Goal: Navigation & Orientation: Find specific page/section

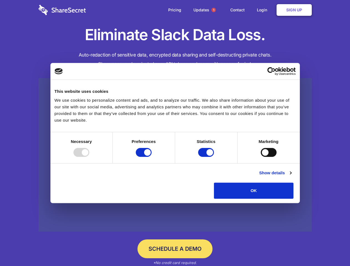
click at [89, 157] on div at bounding box center [81, 152] width 16 height 9
click at [151, 157] on input "Preferences" at bounding box center [144, 152] width 16 height 9
checkbox input "false"
click at [206, 157] on input "Statistics" at bounding box center [206, 152] width 16 height 9
checkbox input "false"
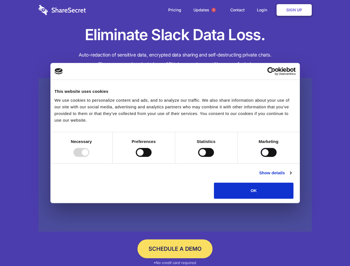
click at [260, 157] on input "Marketing" at bounding box center [268, 152] width 16 height 9
checkbox input "true"
click at [291, 176] on link "Show details" at bounding box center [275, 172] width 32 height 7
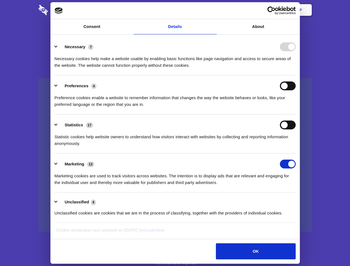
click at [295, 75] on li "Necessary 7 Necessary cookies help make a website usable by enabling basic func…" at bounding box center [175, 55] width 241 height 39
click at [213, 10] on span "1" at bounding box center [213, 10] width 4 height 4
